Goal: Check status: Check status

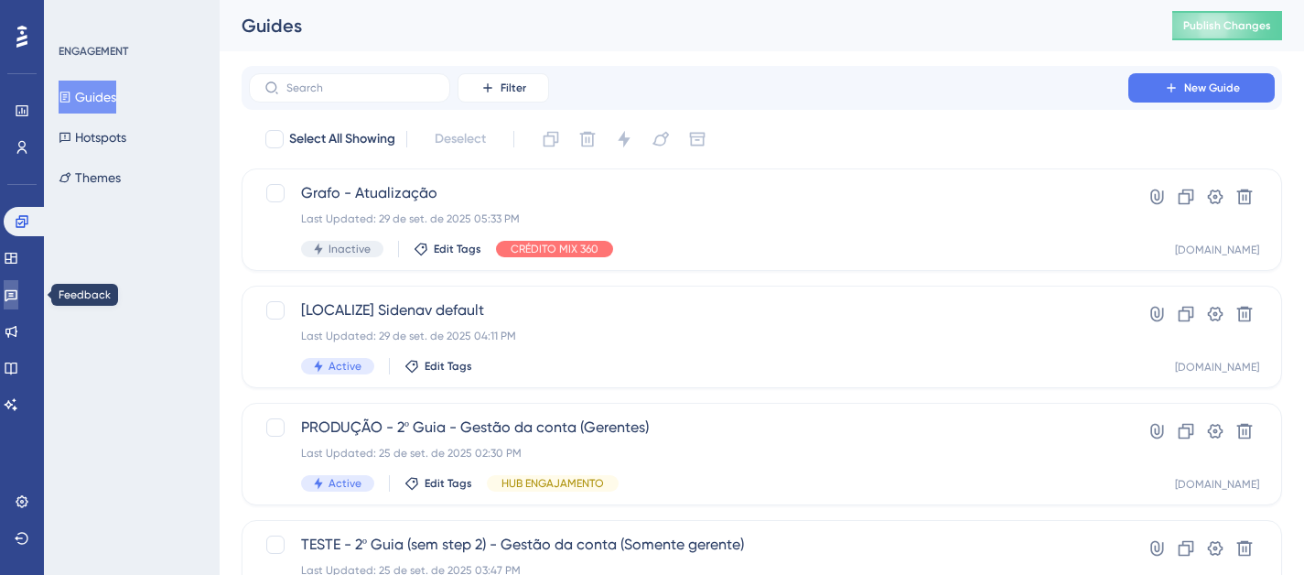
click at [18, 291] on icon at bounding box center [11, 294] width 15 height 15
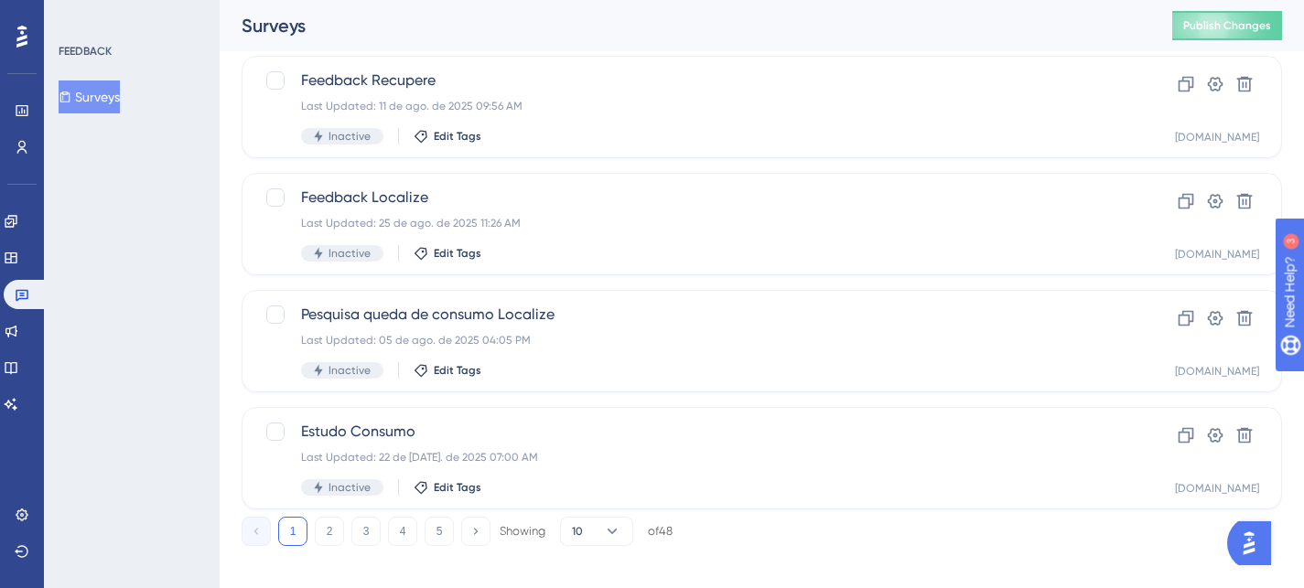
scroll to position [832, 0]
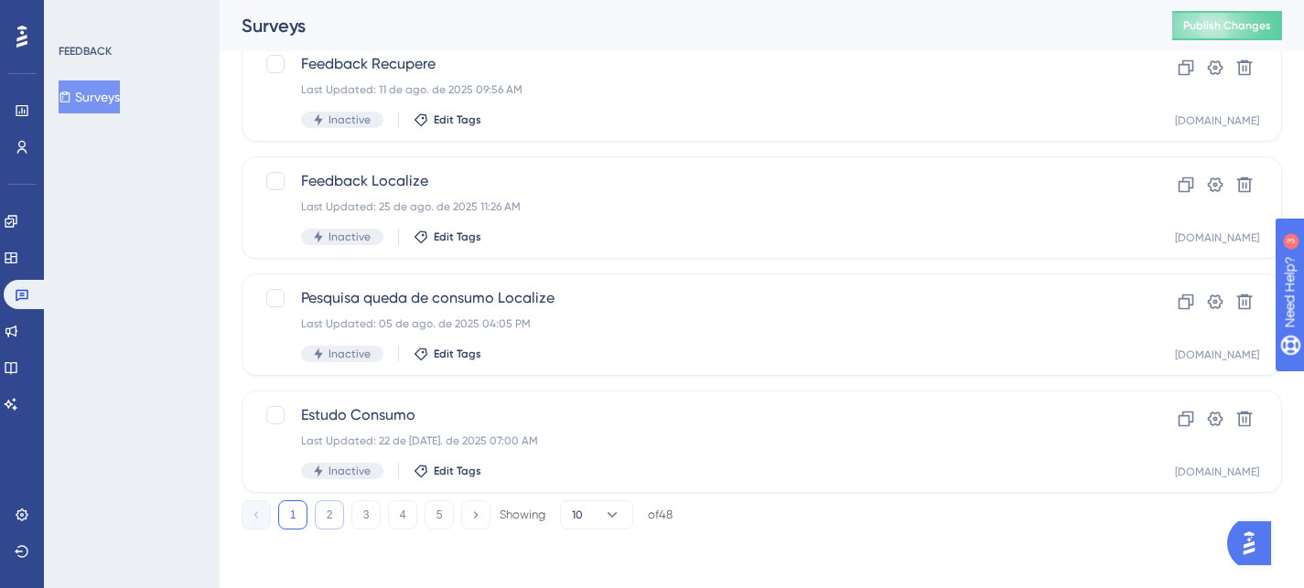
click at [343, 515] on button "2" at bounding box center [329, 514] width 29 height 29
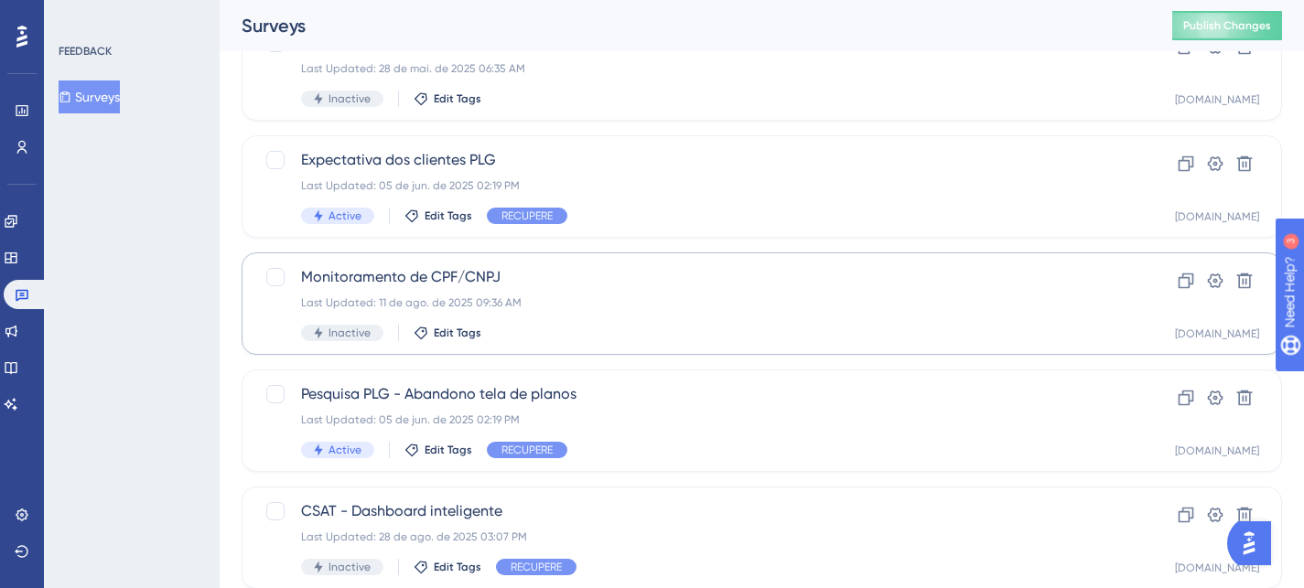
scroll to position [151, 0]
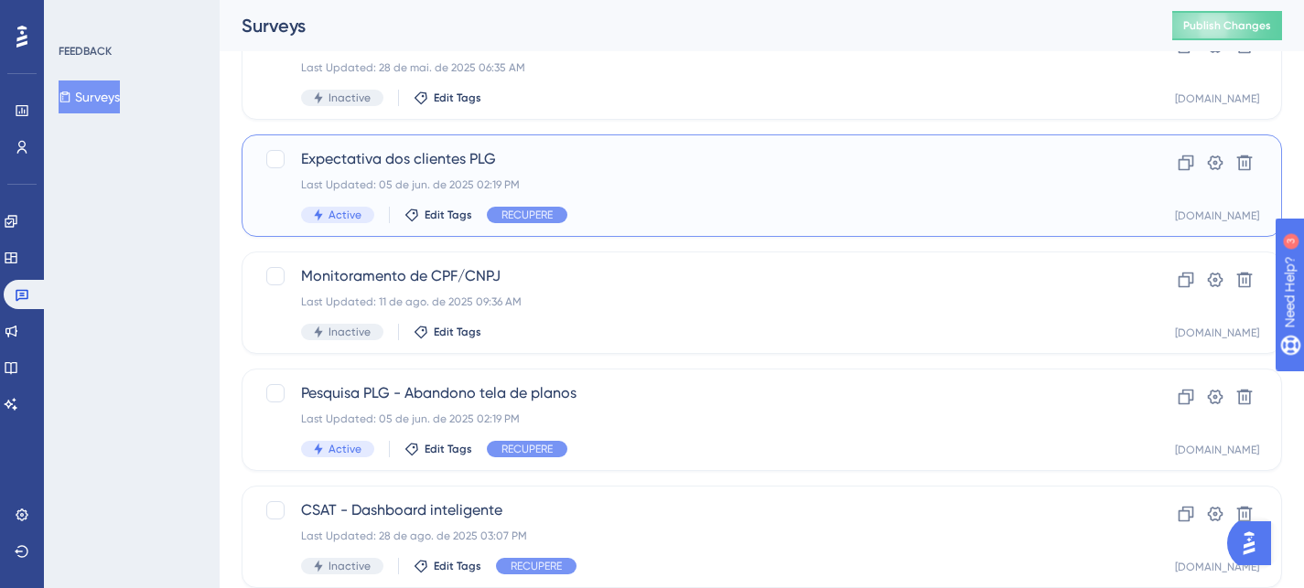
click at [639, 221] on div "Active Edit Tags RECUPERE" at bounding box center [688, 215] width 775 height 16
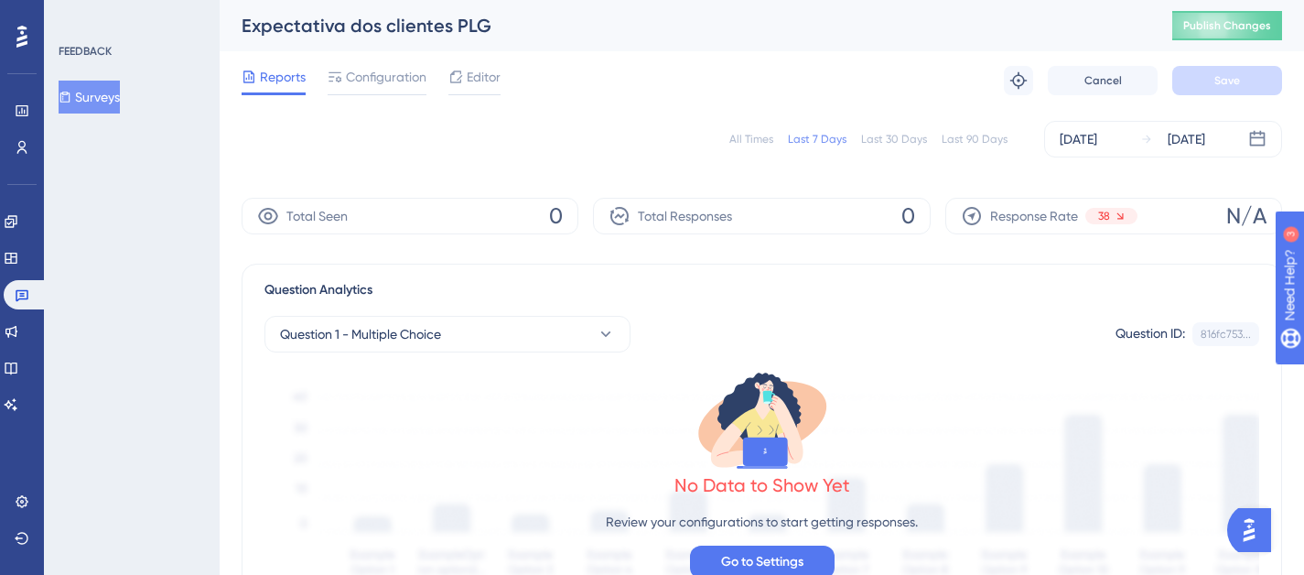
click at [736, 134] on div "All Times" at bounding box center [751, 139] width 44 height 15
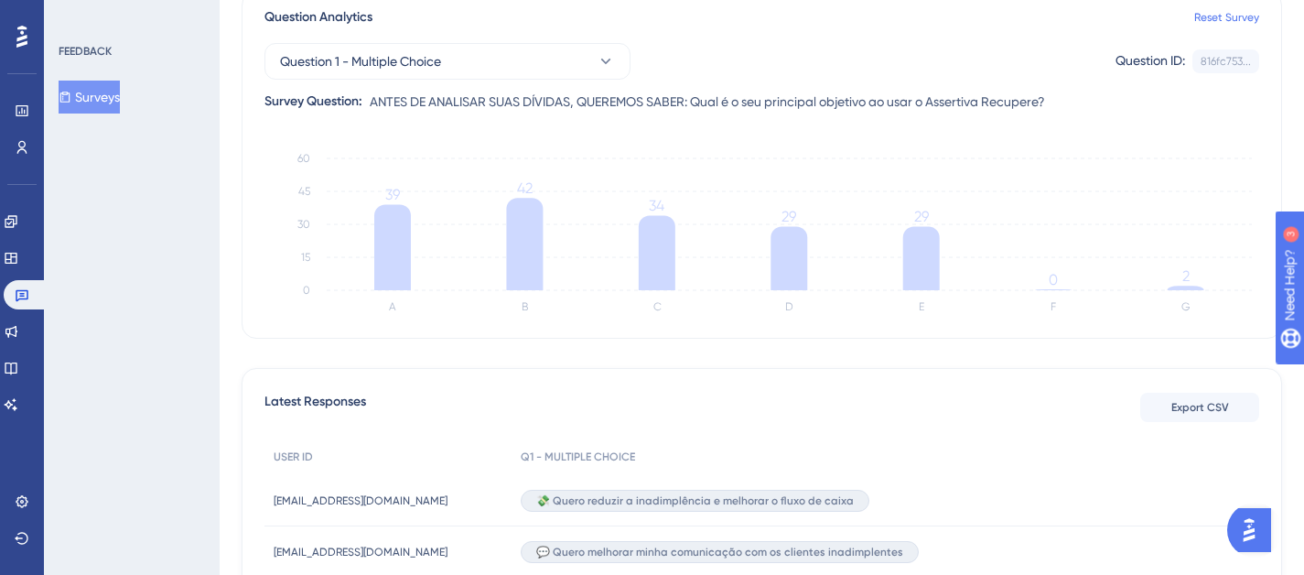
scroll to position [591, 0]
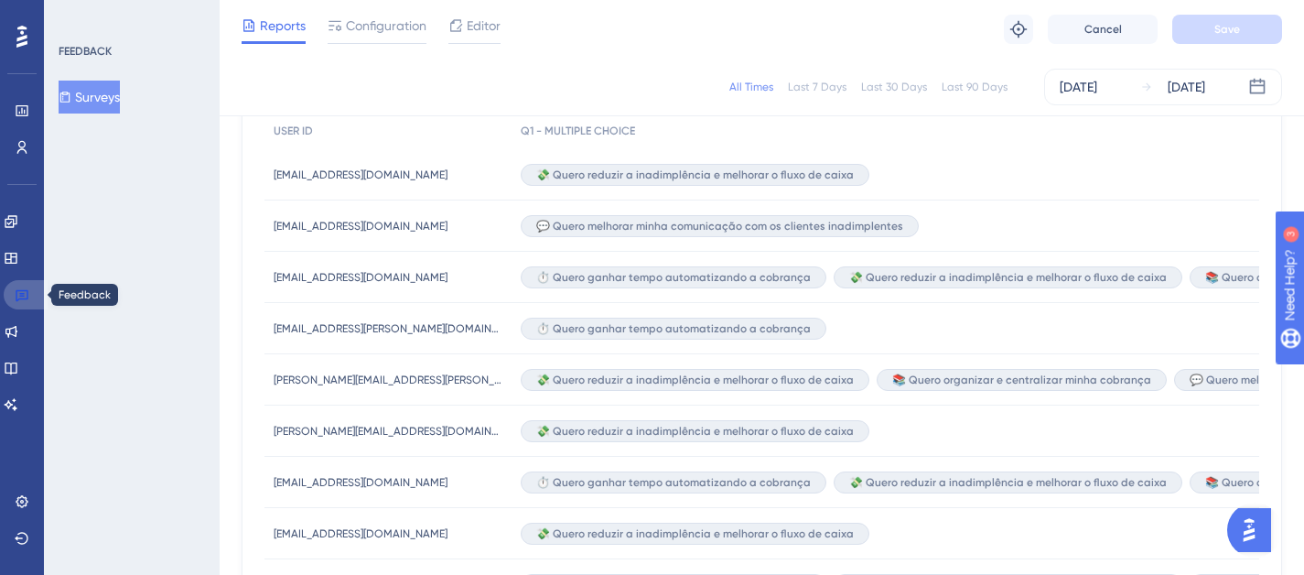
click at [28, 288] on icon at bounding box center [22, 294] width 15 height 15
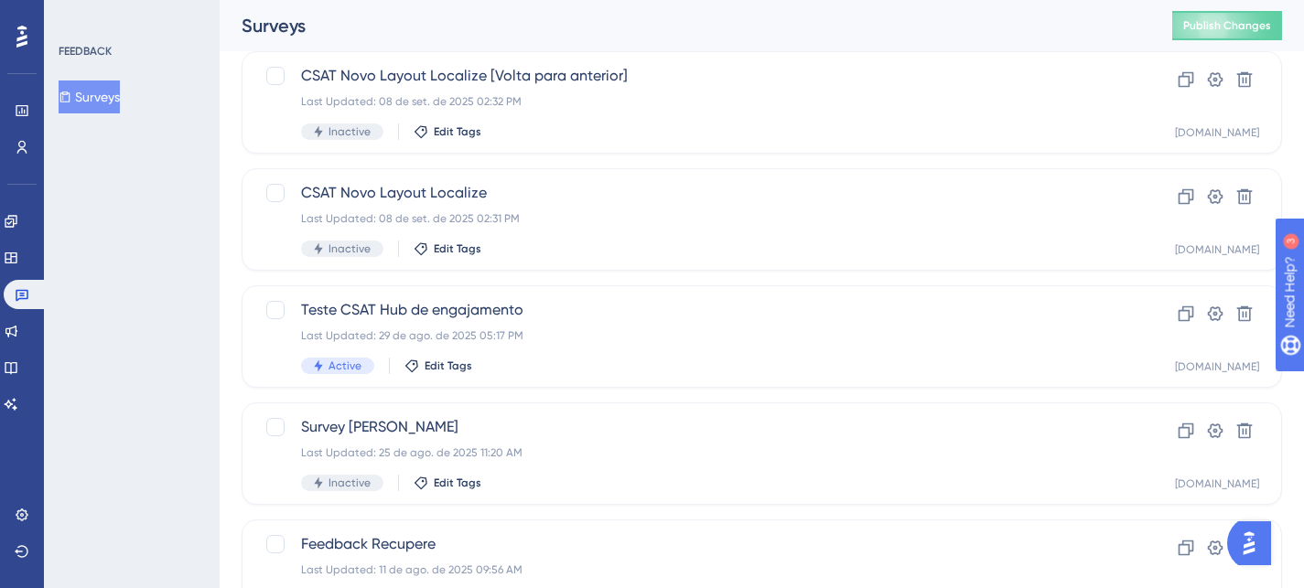
scroll to position [832, 0]
